Goal: Information Seeking & Learning: Check status

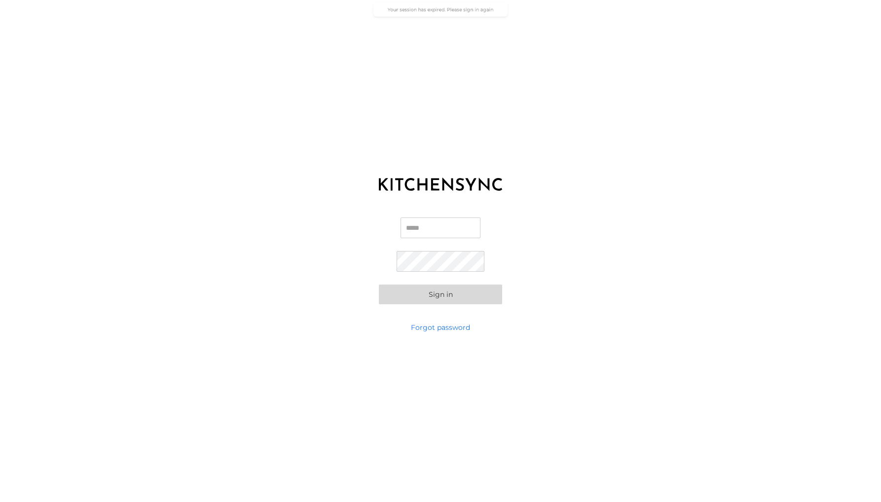
click at [420, 229] on input "Email" at bounding box center [441, 228] width 80 height 21
type input "**********"
click at [443, 288] on button "Sign in" at bounding box center [440, 295] width 123 height 20
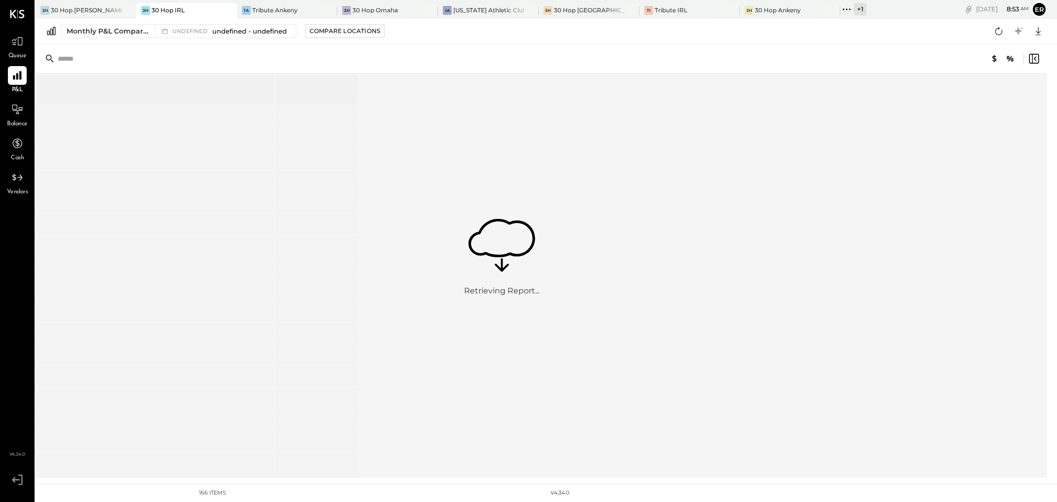
click at [506, 237] on icon at bounding box center [502, 238] width 70 height 40
click at [21, 74] on icon at bounding box center [16, 75] width 9 height 9
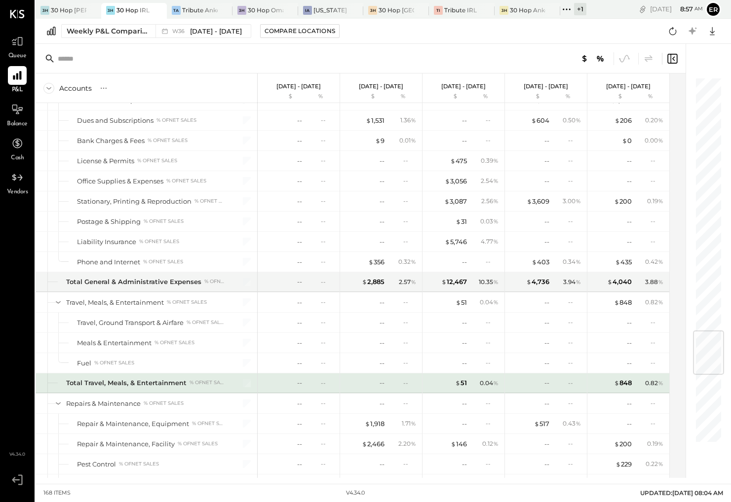
scroll to position [2137, 0]
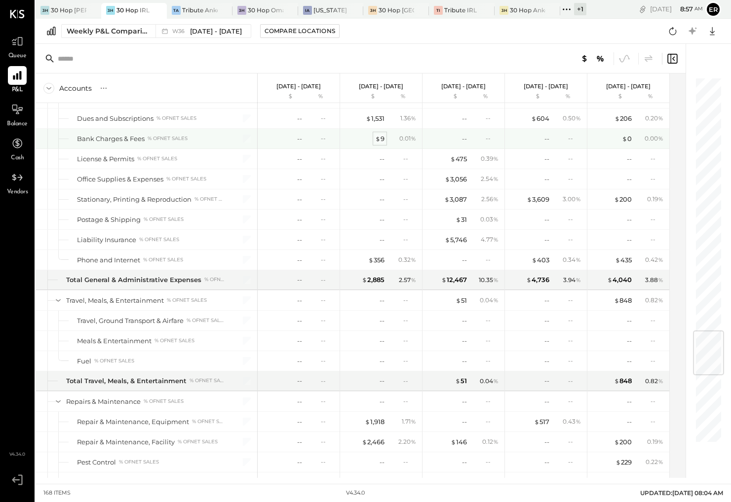
click at [379, 139] on span "$" at bounding box center [377, 139] width 5 height 8
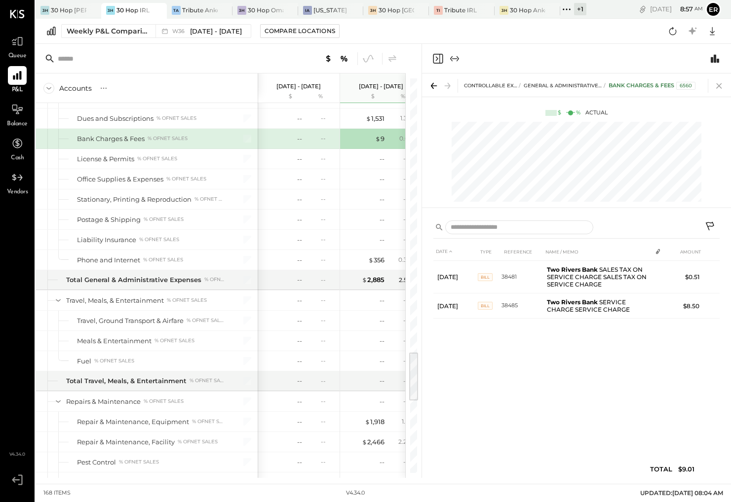
click at [721, 84] on icon at bounding box center [719, 86] width 14 height 14
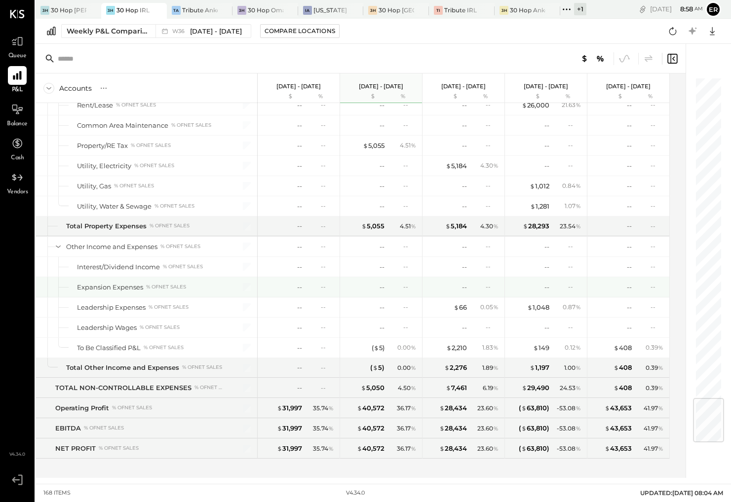
scroll to position [2701, 0]
